Goal: Check status: Check status

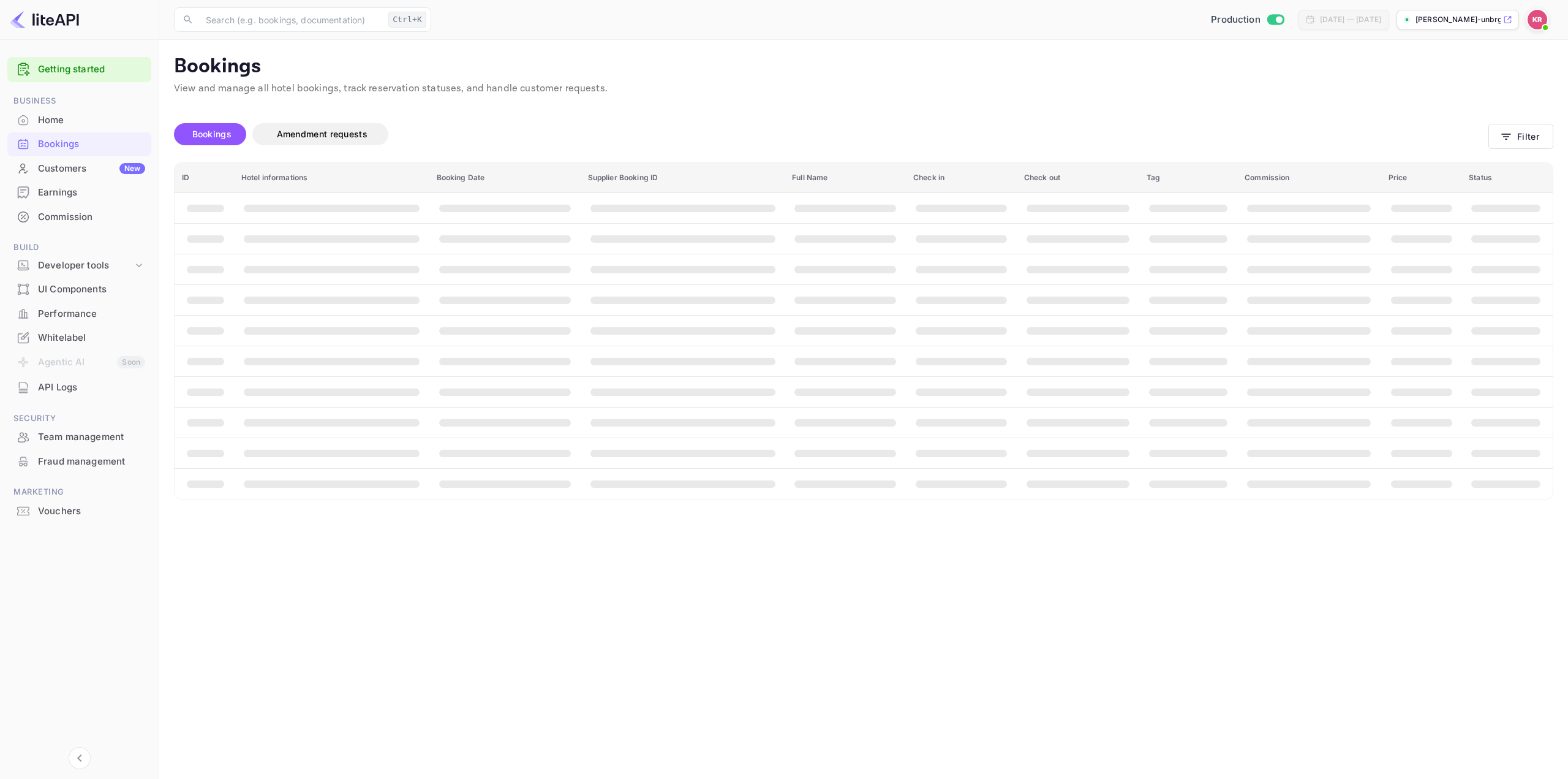
click at [1527, 143] on button "Filter" at bounding box center [1521, 136] width 65 height 25
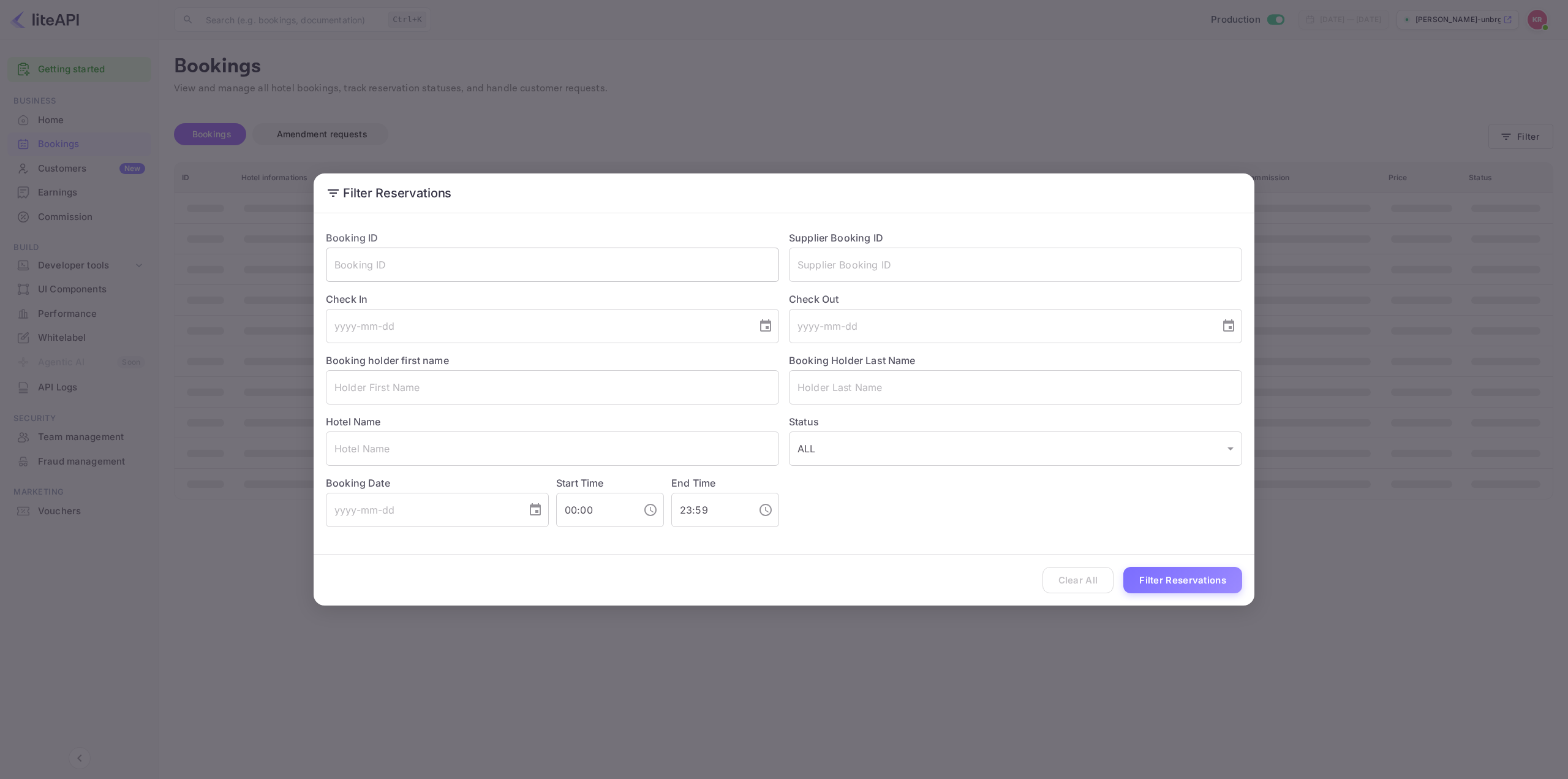
click at [611, 272] on input "text" at bounding box center [552, 264] width 453 height 34
paste input "u5-BacVlN"
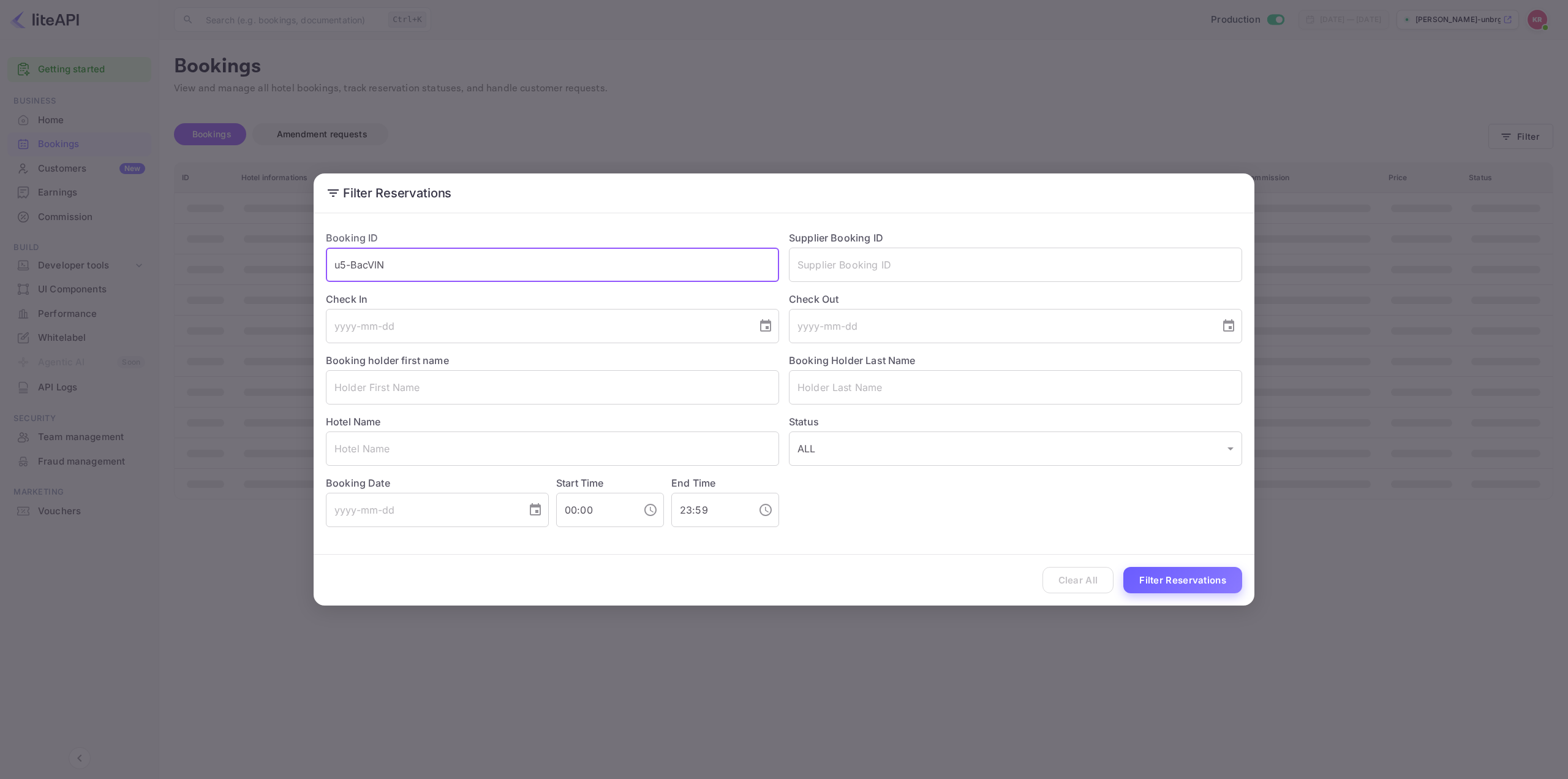
type input "u5-BacVlN"
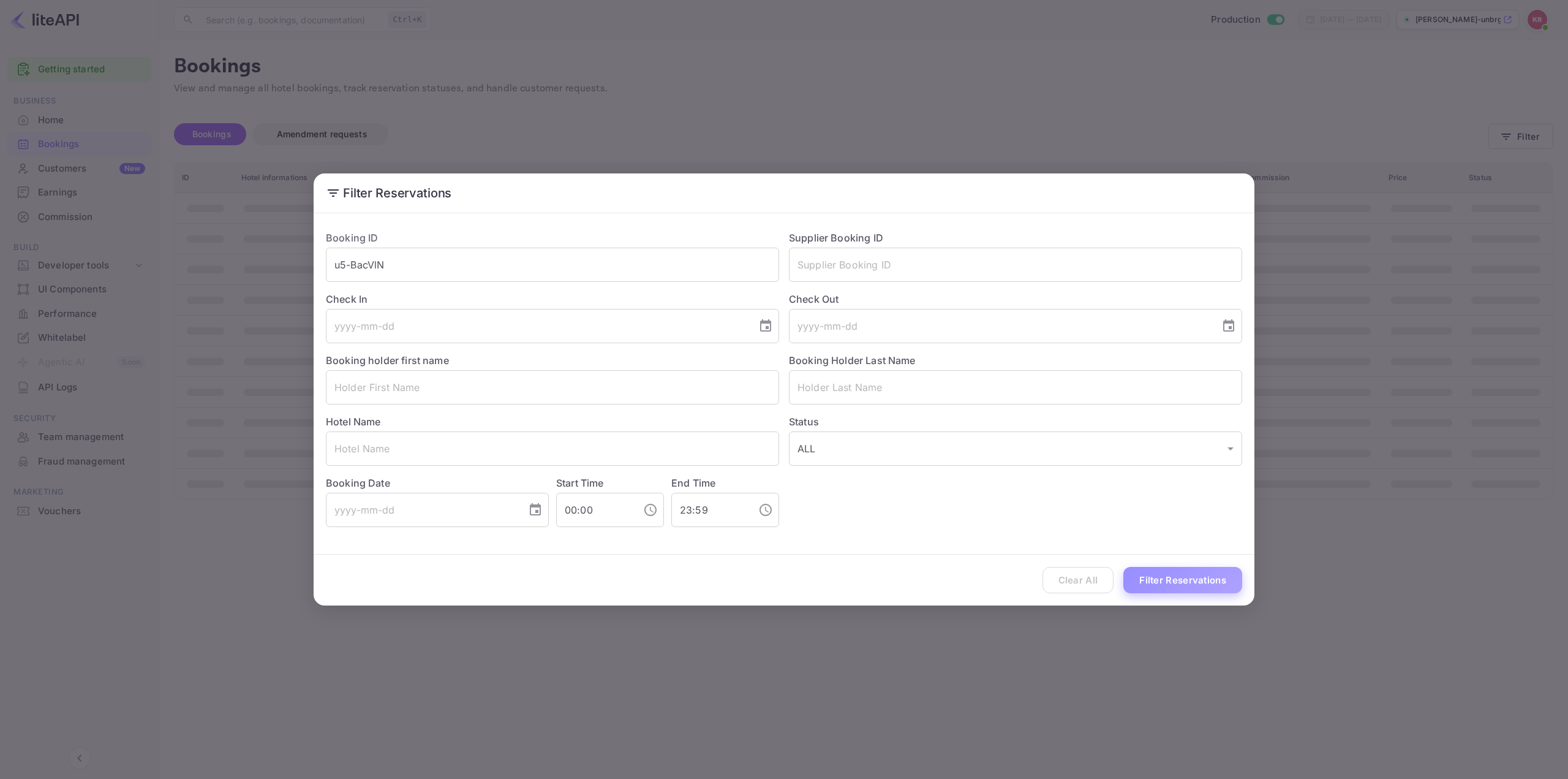
click at [1179, 583] on button "Filter Reservations" at bounding box center [1182, 580] width 119 height 26
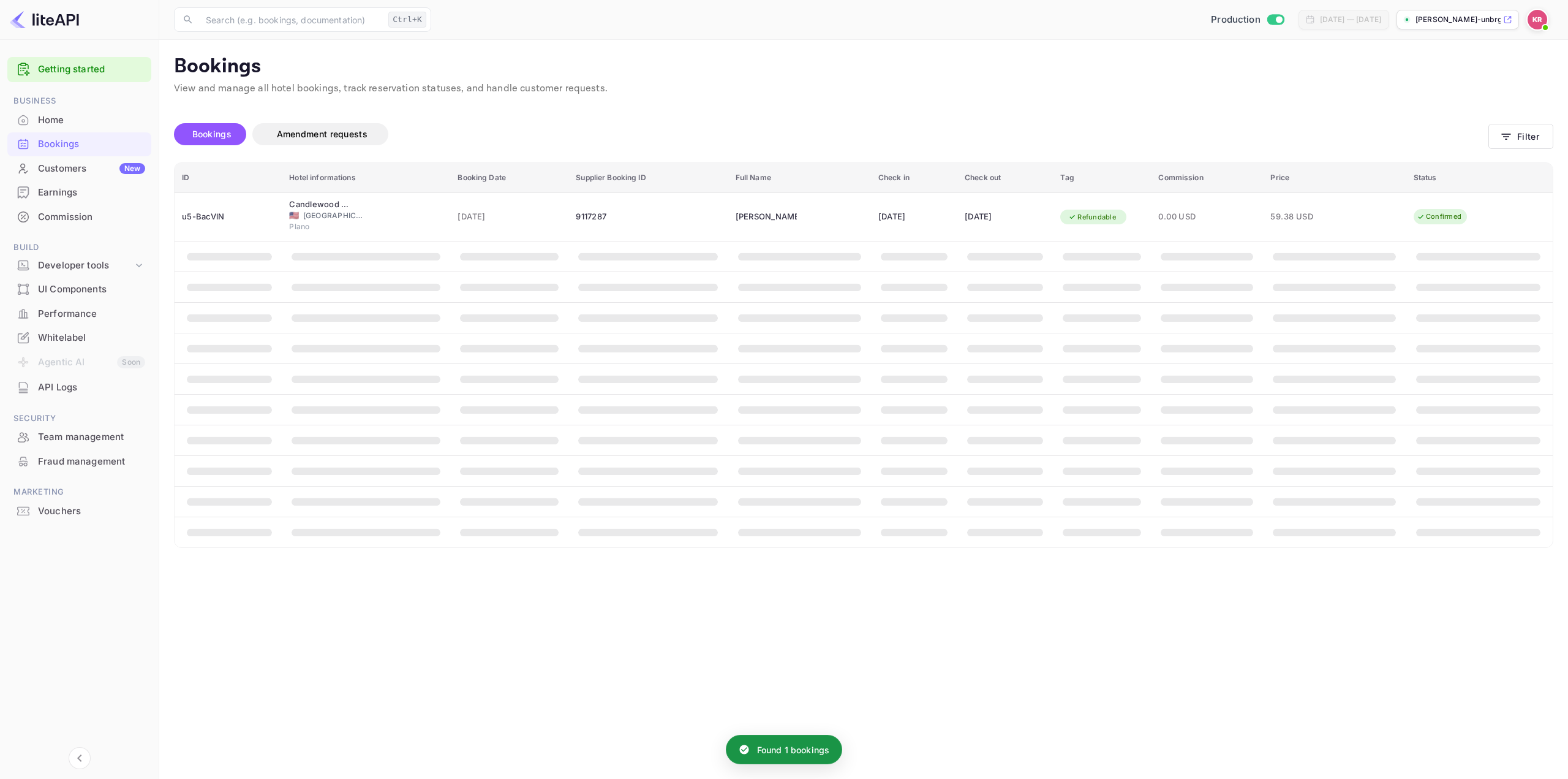
click at [1325, 246] on th "booking table" at bounding box center [1334, 256] width 143 height 31
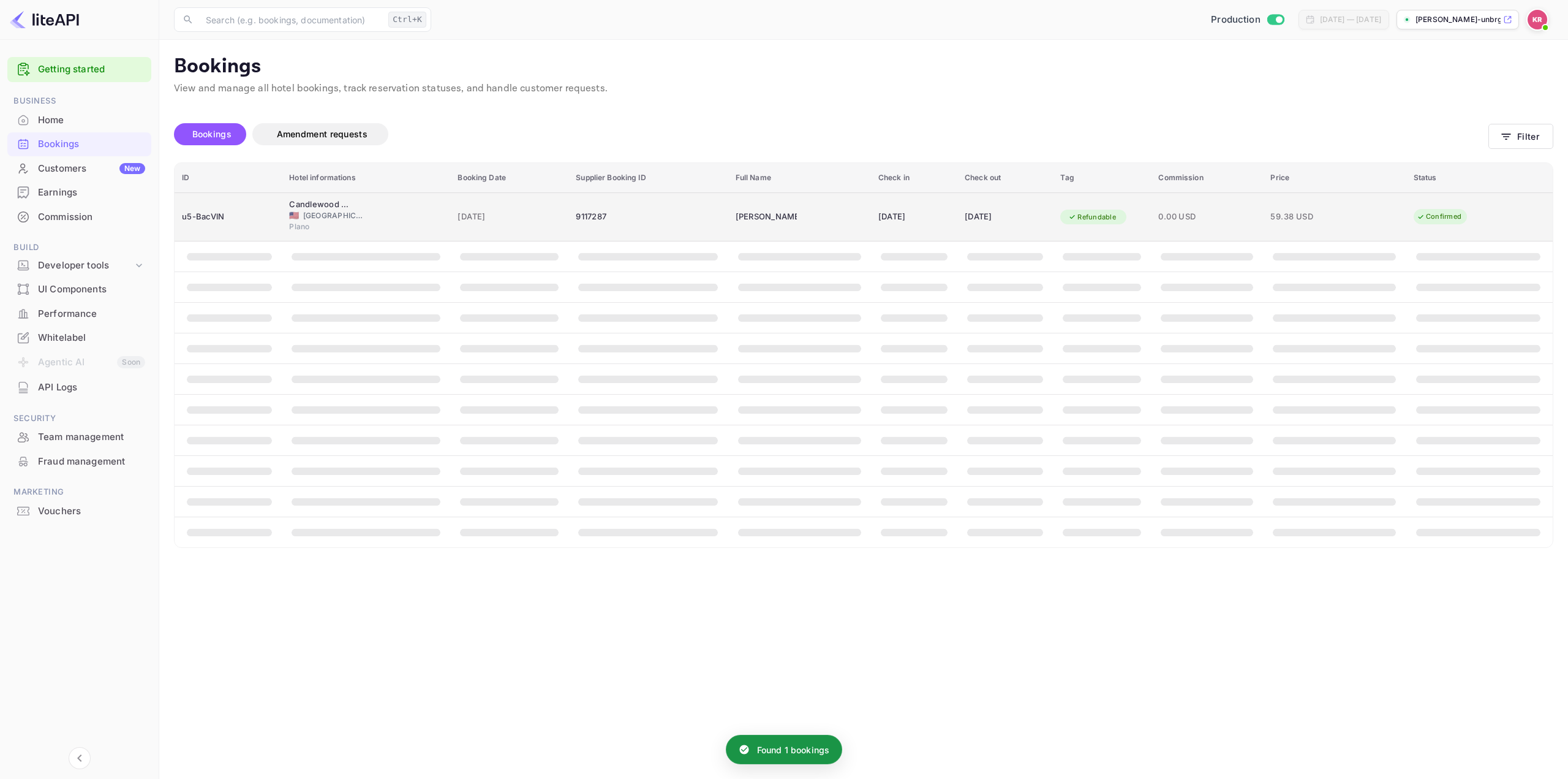
click at [1263, 204] on td "0.00 USD" at bounding box center [1207, 216] width 112 height 49
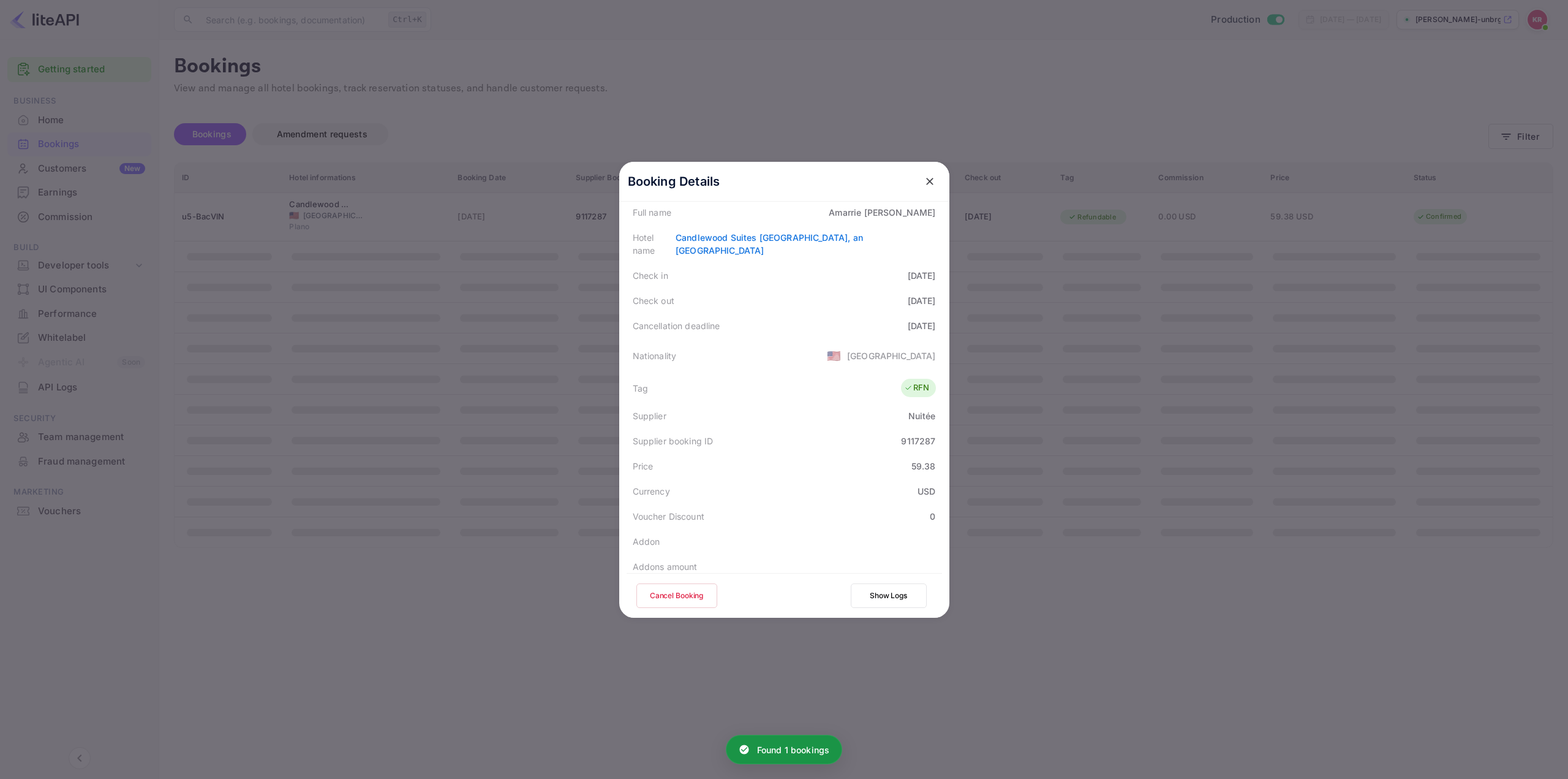
scroll to position [184, 0]
click at [908, 312] on div "[DATE]" at bounding box center [922, 318] width 28 height 13
click at [789, 446] on div "Price 59.38" at bounding box center [784, 458] width 315 height 25
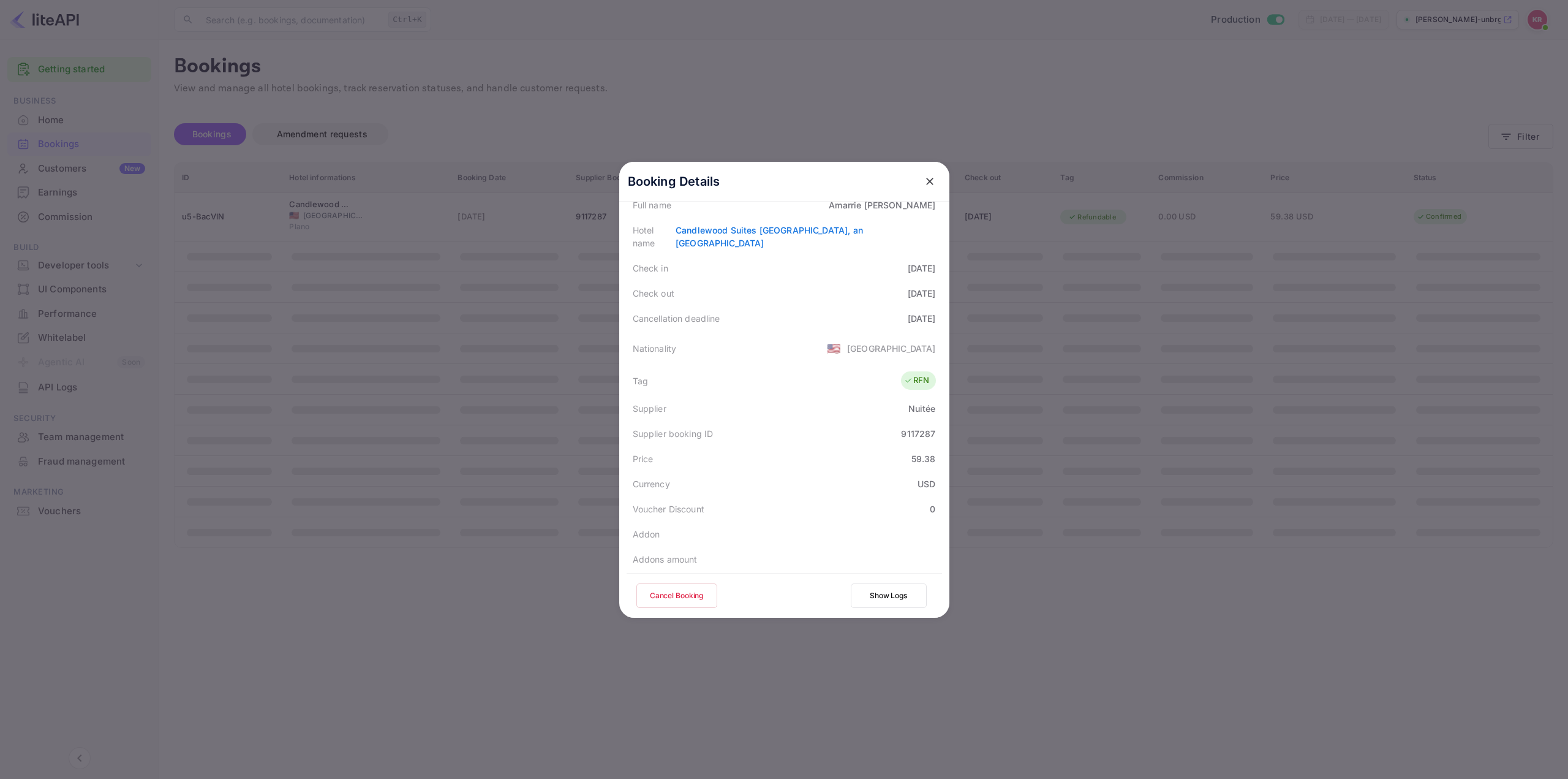
click at [797, 382] on div "Tag RFN" at bounding box center [784, 380] width 315 height 31
click at [789, 368] on div "Price 59.38" at bounding box center [784, 370] width 315 height 25
